Goal: Task Accomplishment & Management: Use online tool/utility

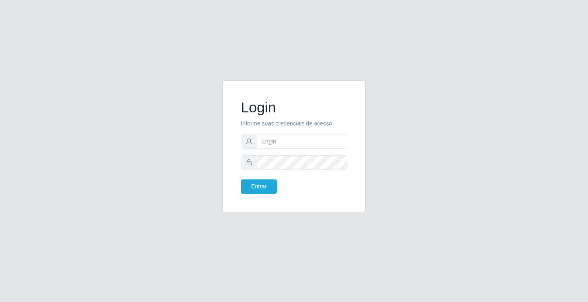
click at [293, 138] on input "text" at bounding box center [302, 141] width 90 height 14
type input "zivaneide@ideal"
click at [241, 179] on button "Entrar" at bounding box center [259, 186] width 36 height 14
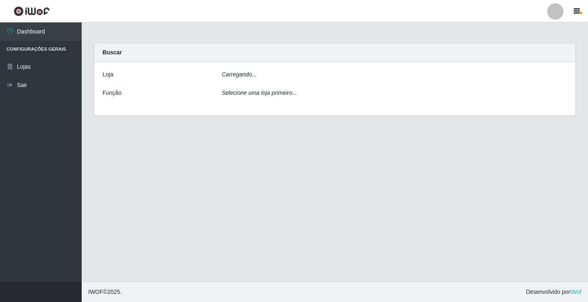
click at [262, 186] on main "Carregando... Buscar [PERSON_NAME]... Função Selecione uma loja primeiro..." at bounding box center [335, 151] width 507 height 259
click at [567, 76] on div "[Selecione...] Ideal - Conceição" at bounding box center [395, 77] width 358 height 14
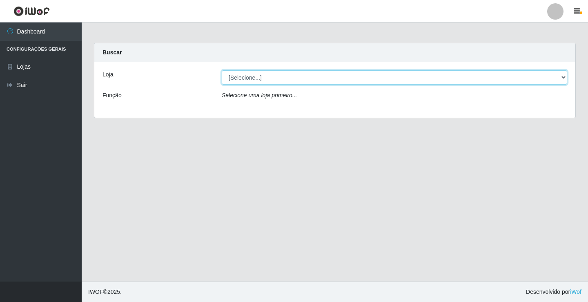
click at [563, 76] on select "[Selecione...] Ideal - Conceição" at bounding box center [395, 77] width 346 height 14
select select "231"
click at [222, 70] on select "[Selecione...] Ideal - Conceição" at bounding box center [395, 77] width 346 height 14
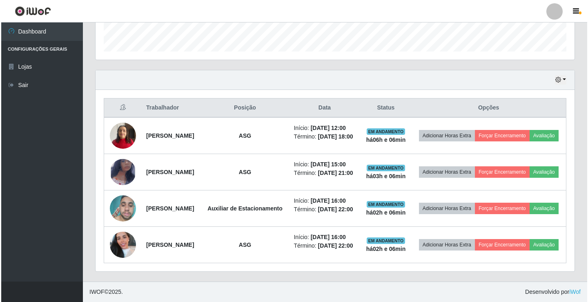
scroll to position [265, 0]
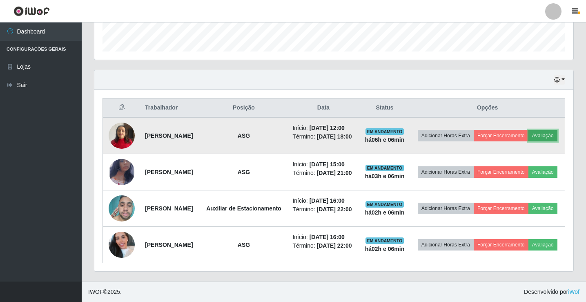
click at [529, 130] on button "Avaliação" at bounding box center [543, 135] width 29 height 11
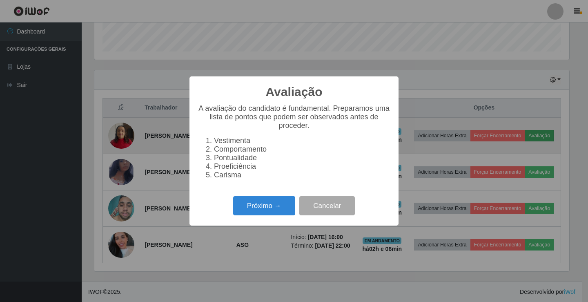
scroll to position [170, 475]
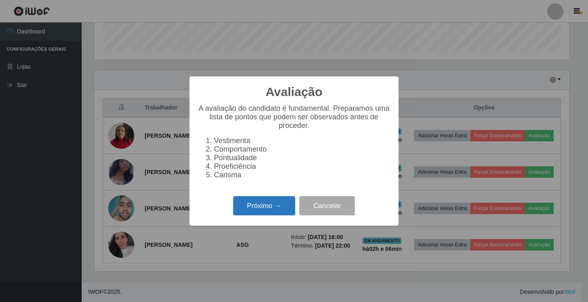
click at [261, 212] on button "Próximo →" at bounding box center [264, 205] width 62 height 19
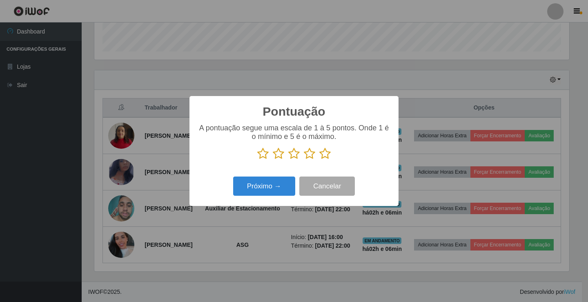
click at [307, 155] on icon at bounding box center [309, 153] width 11 height 12
click at [304, 160] on input "radio" at bounding box center [304, 160] width 0 height 0
click at [272, 188] on button "Próximo →" at bounding box center [264, 185] width 62 height 19
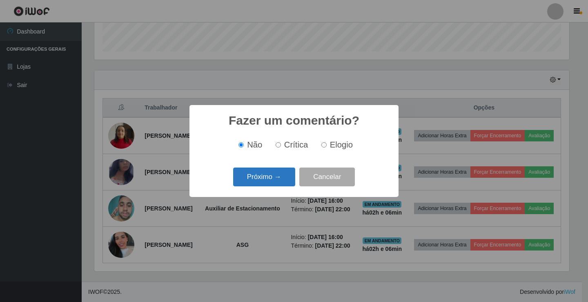
click at [273, 180] on button "Próximo →" at bounding box center [264, 176] width 62 height 19
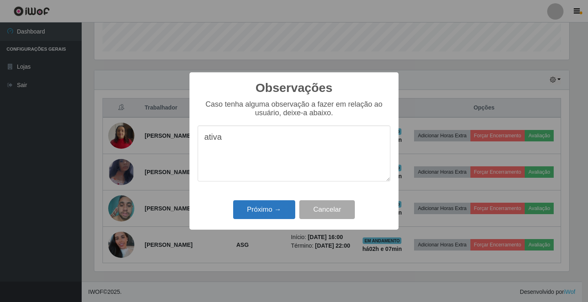
type textarea "ativa"
click at [261, 208] on button "Próximo →" at bounding box center [264, 209] width 62 height 19
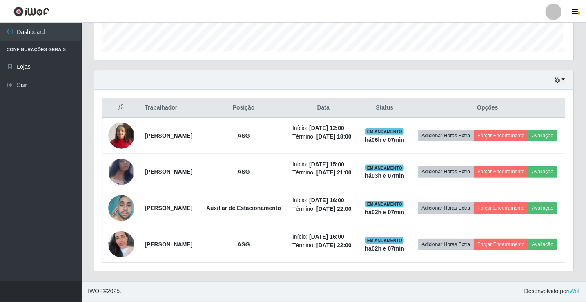
scroll to position [170, 479]
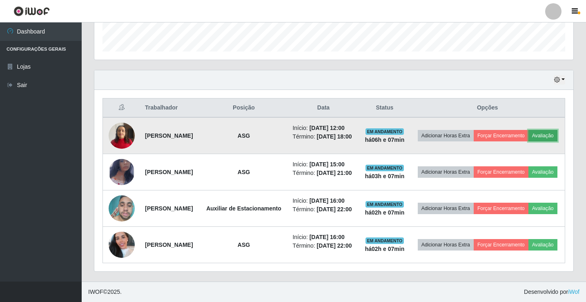
click at [529, 130] on button "Avaliação" at bounding box center [543, 135] width 29 height 11
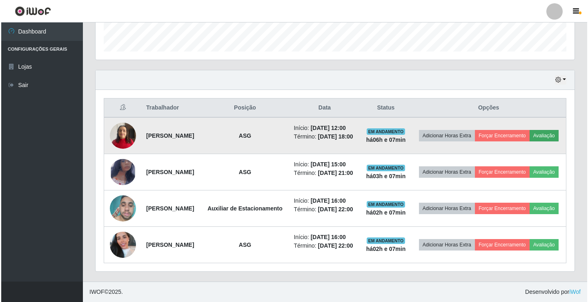
scroll to position [170, 475]
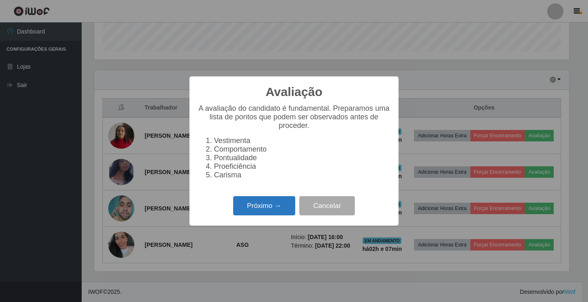
click at [257, 211] on button "Próximo →" at bounding box center [264, 205] width 62 height 19
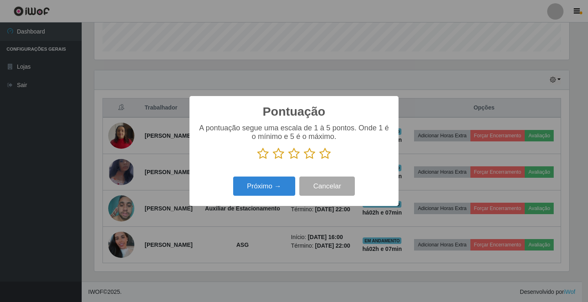
click at [311, 156] on icon at bounding box center [309, 153] width 11 height 12
click at [304, 160] on input "radio" at bounding box center [304, 160] width 0 height 0
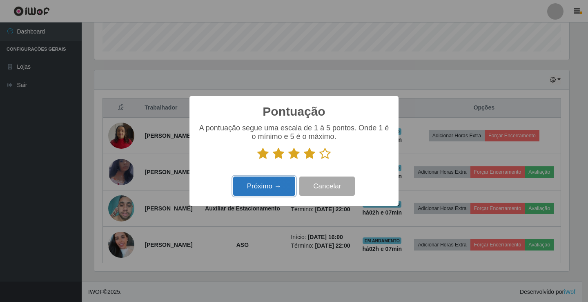
click at [286, 191] on button "Próximo →" at bounding box center [264, 185] width 62 height 19
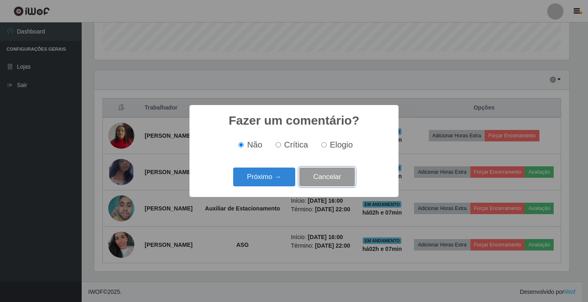
click at [314, 176] on button "Cancelar" at bounding box center [327, 176] width 56 height 19
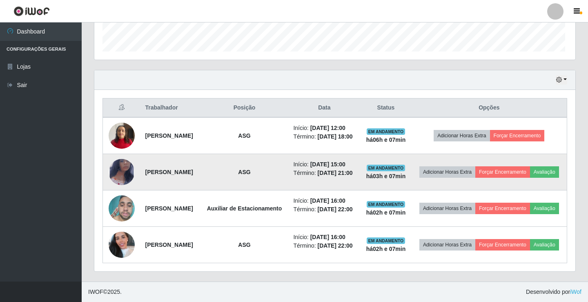
scroll to position [170, 479]
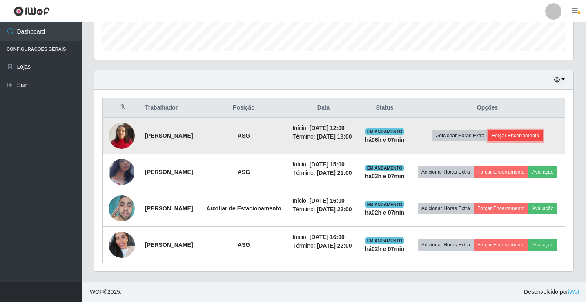
click at [517, 130] on button "Forçar Encerramento" at bounding box center [515, 135] width 55 height 11
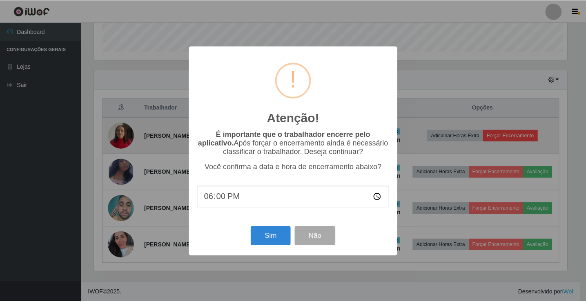
scroll to position [170, 475]
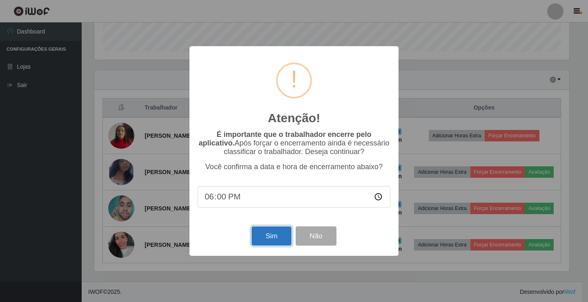
click at [290, 234] on button "Sim" at bounding box center [272, 235] width 40 height 19
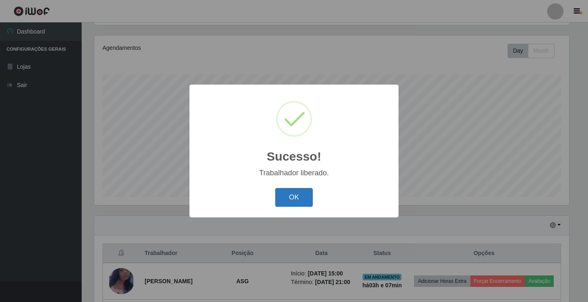
click at [289, 198] on button "OK" at bounding box center [294, 197] width 38 height 19
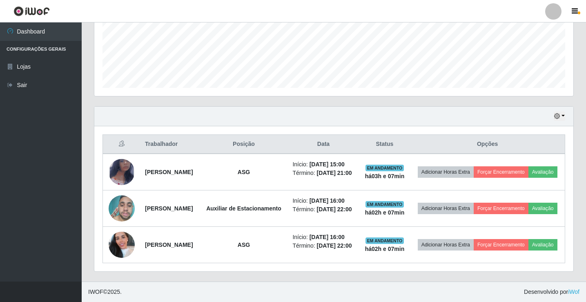
scroll to position [223, 0]
click at [22, 83] on link "Sair" at bounding box center [41, 85] width 82 height 18
